Goal: Information Seeking & Learning: Learn about a topic

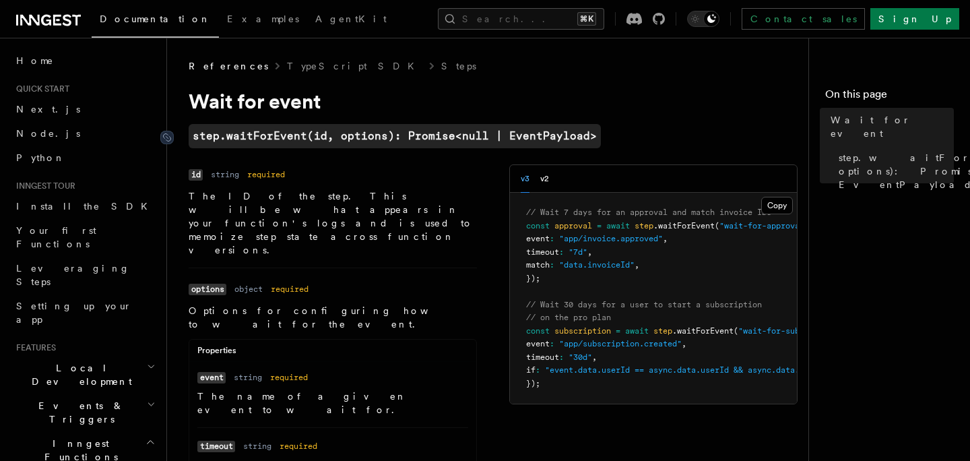
click at [259, 137] on code "step.waitForEvent(id, options): Promise<null | EventPayload>" at bounding box center [395, 136] width 412 height 24
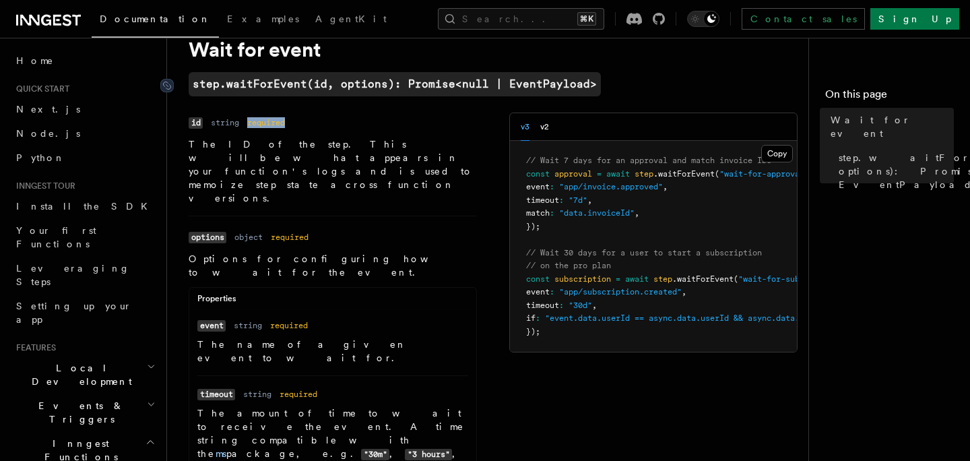
click at [259, 137] on dl "Name id Type string Required required Description The ID of the step. This will…" at bounding box center [333, 158] width 288 height 92
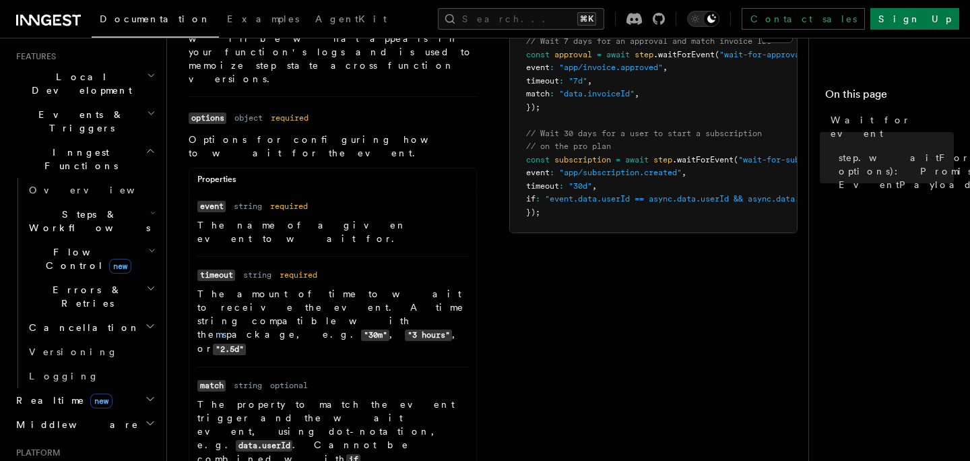
scroll to position [275, 0]
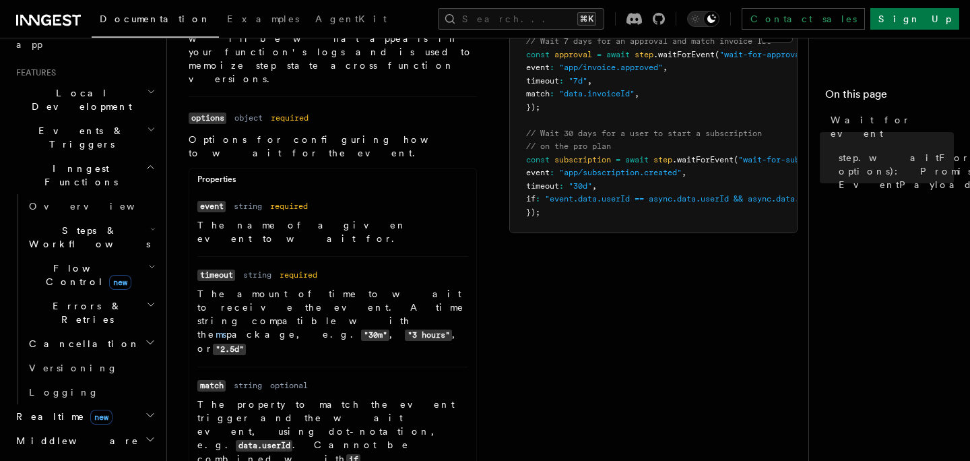
click at [120, 218] on h2 "Steps & Workflows" at bounding box center [91, 237] width 135 height 38
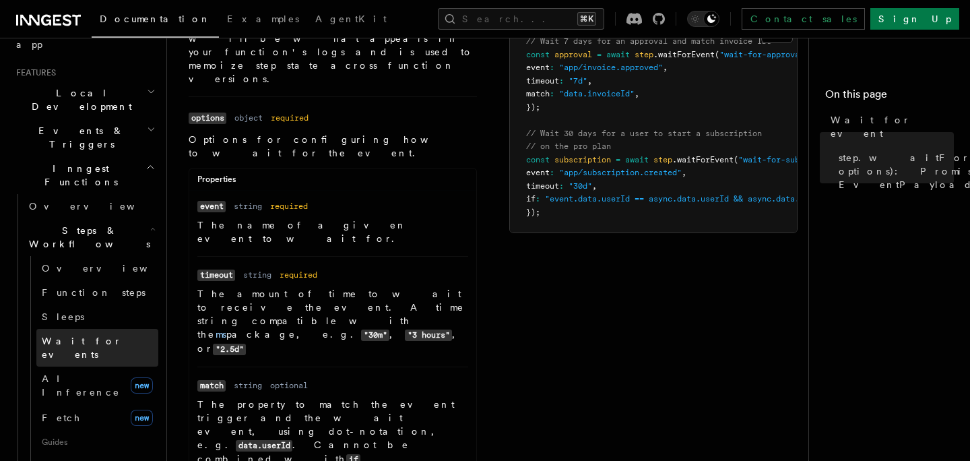
click at [102, 335] on span "Wait for events" at bounding box center [82, 347] width 80 height 24
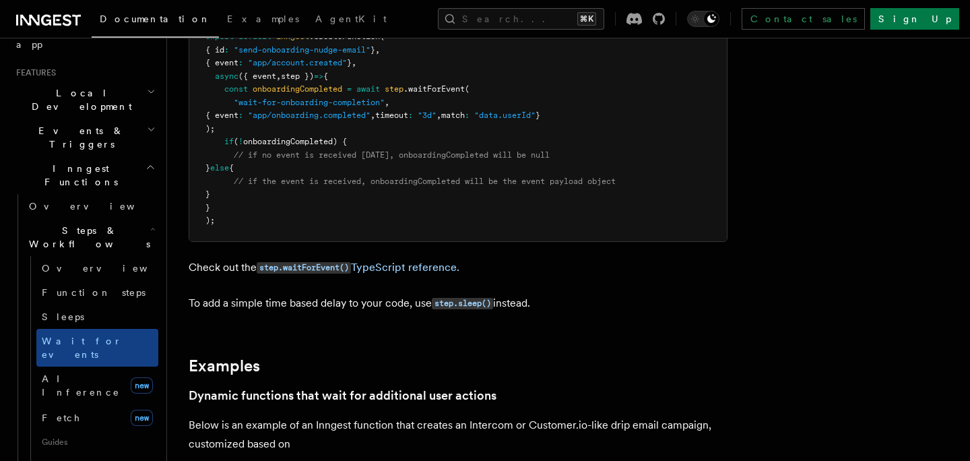
scroll to position [292, 0]
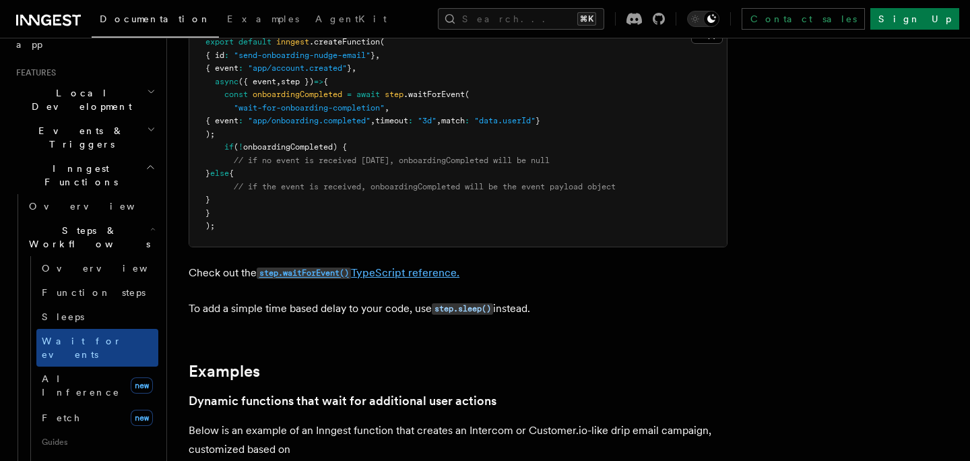
click at [370, 274] on link "step.waitForEvent() TypeScript reference." at bounding box center [358, 272] width 203 height 13
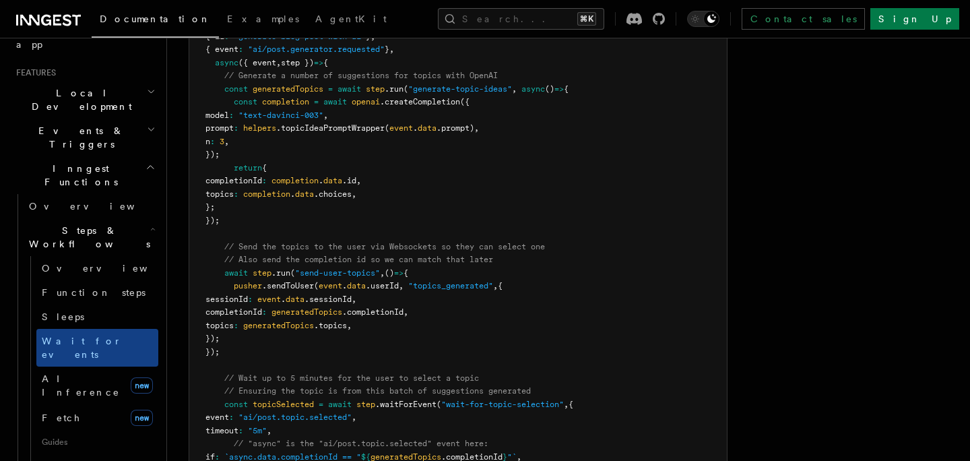
scroll to position [1416, 0]
click at [542, 228] on pre "export default inngest .createFunction ( { id : "generate-blog-post-with-ai" } …" at bounding box center [457, 356] width 537 height 710
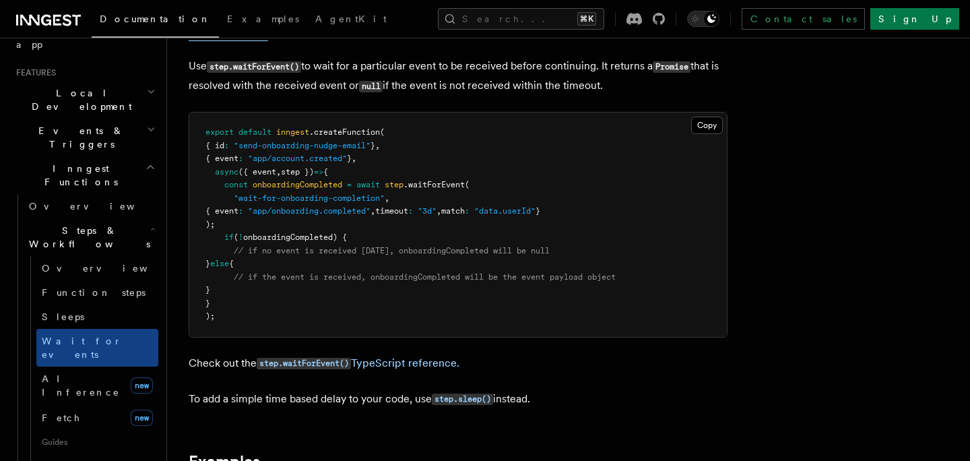
scroll to position [211, 0]
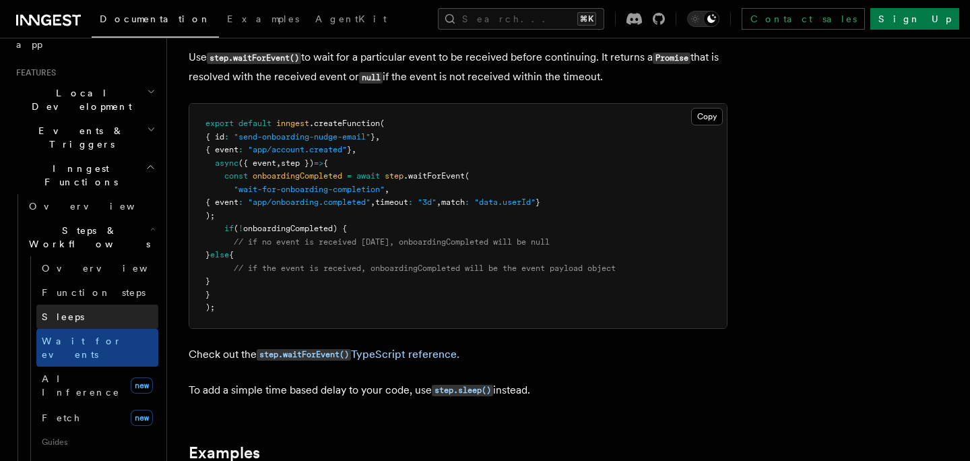
click at [113, 304] on link "Sleeps" at bounding box center [97, 316] width 122 height 24
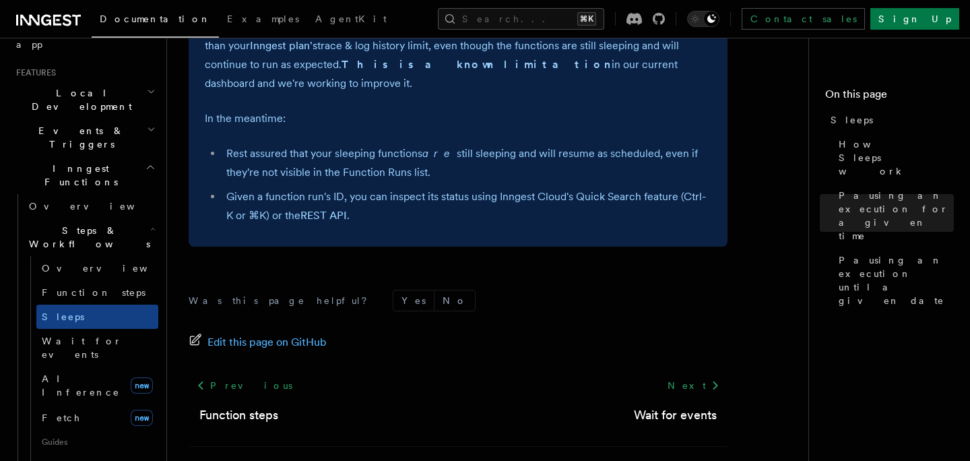
scroll to position [1175, 0]
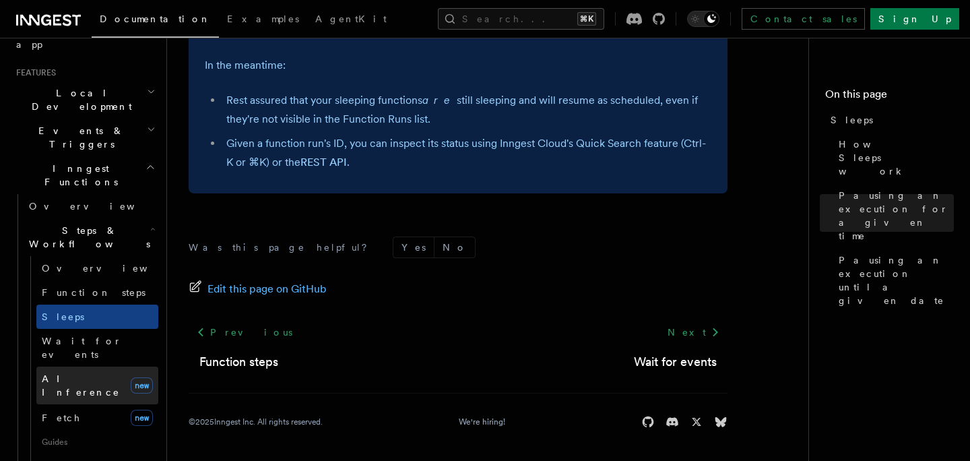
click at [95, 366] on link "AI Inference new" at bounding box center [97, 385] width 122 height 38
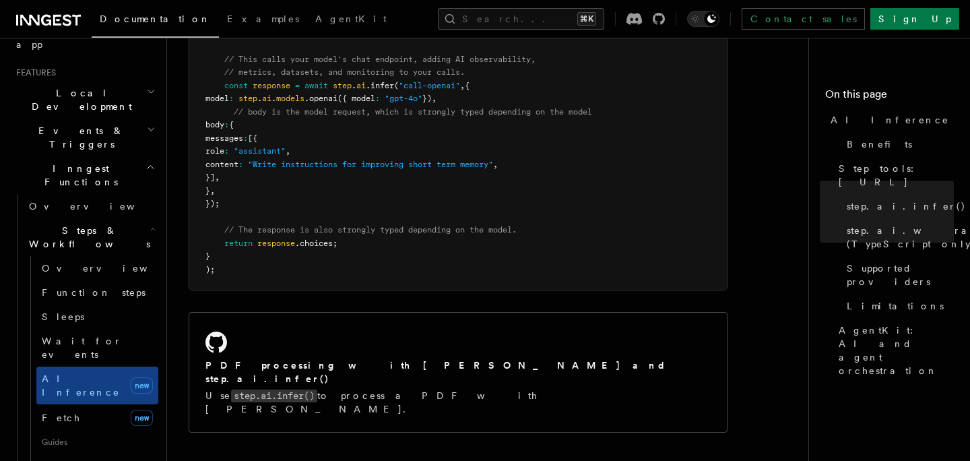
scroll to position [900, 0]
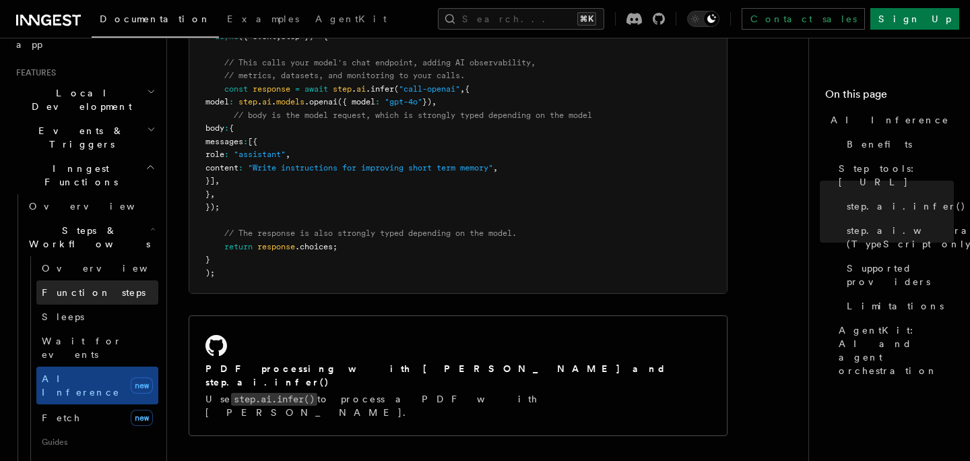
click at [103, 287] on span "Function steps" at bounding box center [94, 292] width 104 height 11
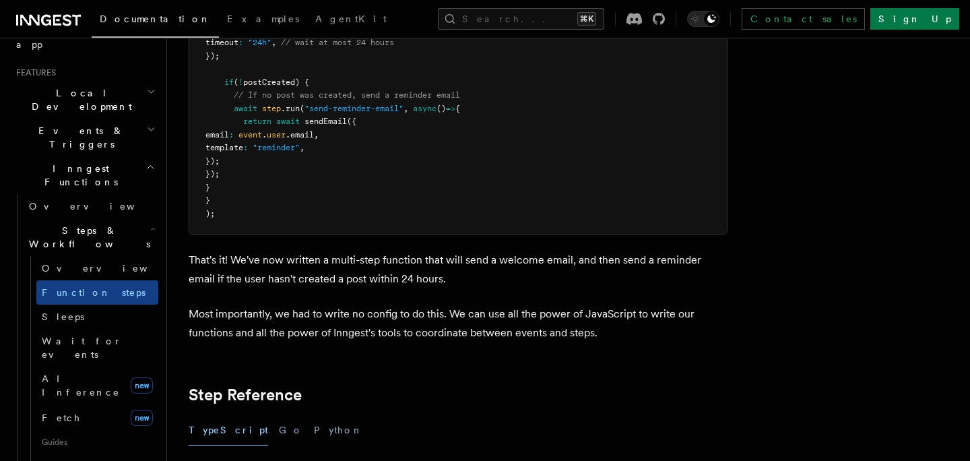
scroll to position [2071, 0]
